Goal: Task Accomplishment & Management: Manage account settings

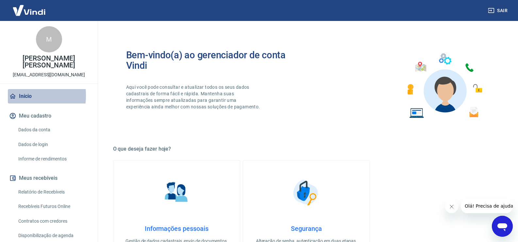
click at [18, 95] on link "Início" at bounding box center [49, 96] width 82 height 14
click at [28, 95] on link "Início" at bounding box center [49, 96] width 82 height 14
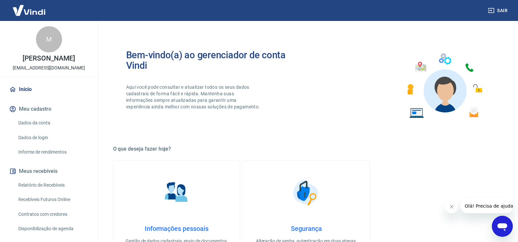
click at [45, 177] on button "Meus recebíveis" at bounding box center [49, 171] width 82 height 14
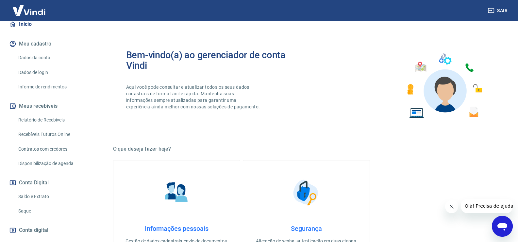
scroll to position [65, 0]
click at [25, 216] on link "Saque" at bounding box center [53, 210] width 74 height 13
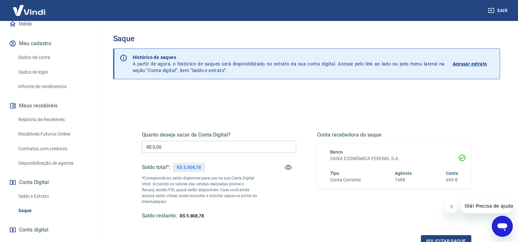
click at [204, 151] on input "R$ 0,00" at bounding box center [219, 147] width 154 height 12
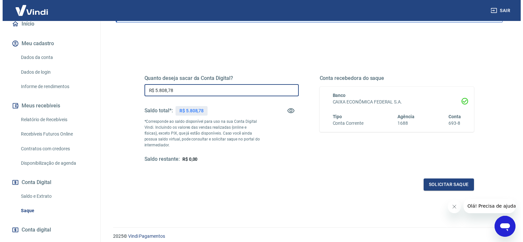
scroll to position [82, 0]
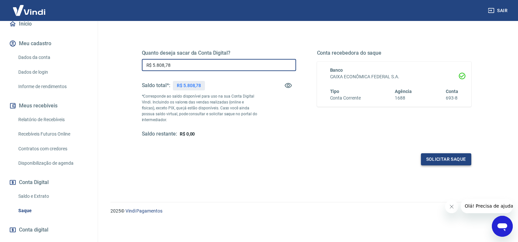
type input "R$ 5.808,78"
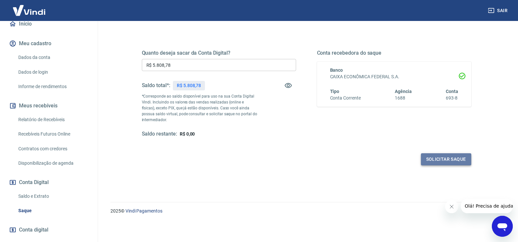
click at [338, 157] on button "Solicitar saque" at bounding box center [446, 159] width 50 height 12
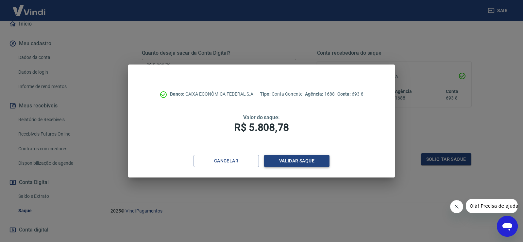
click at [305, 163] on button "Validar saque" at bounding box center [296, 161] width 65 height 12
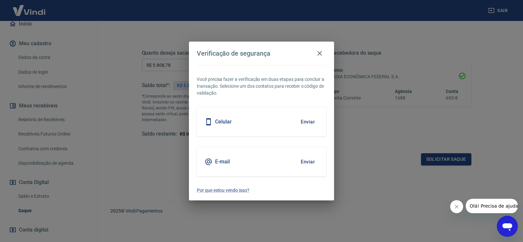
click at [306, 121] on button "Enviar" at bounding box center [307, 122] width 21 height 14
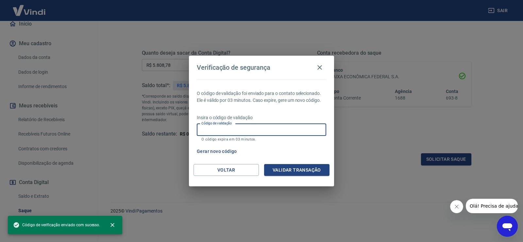
click at [235, 131] on input "Código de validação" at bounding box center [262, 130] width 130 height 12
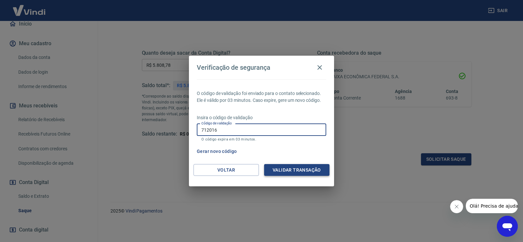
type input "712016"
click at [289, 168] on button "Validar transação" at bounding box center [296, 170] width 65 height 12
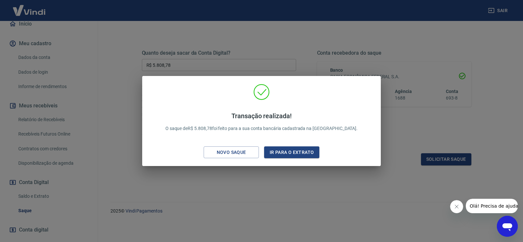
click at [288, 175] on div "Transação realizada! O saque de R$ 5.808,78 foi feito para a sua conta bancária…" at bounding box center [261, 121] width 523 height 242
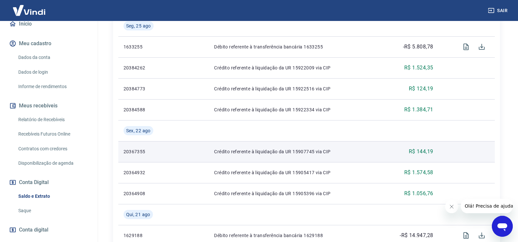
scroll to position [98, 0]
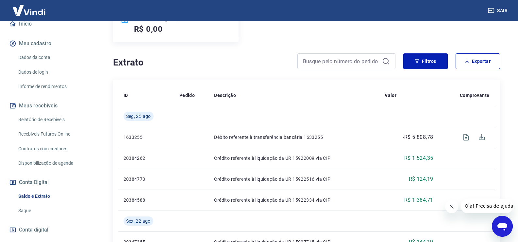
click at [338, 8] on icon "button" at bounding box center [491, 10] width 7 height 7
